Goal: Register for event/course

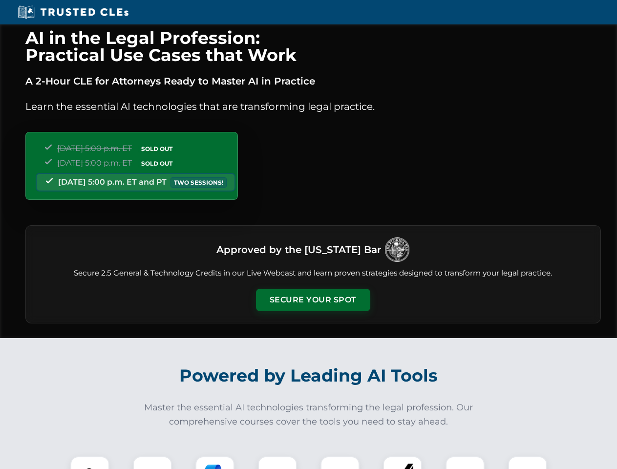
click at [313, 300] on button "Secure Your Spot" at bounding box center [313, 300] width 114 height 22
click at [90, 463] on img at bounding box center [90, 476] width 28 height 28
